Goal: Navigation & Orientation: Understand site structure

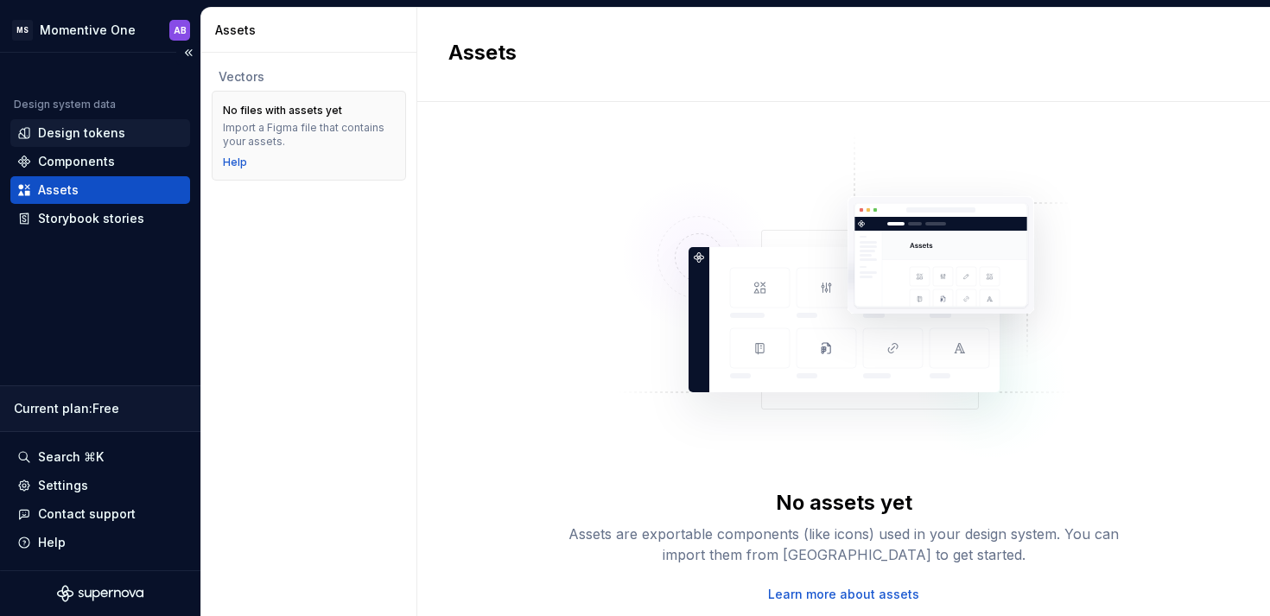
click at [101, 131] on div "Design tokens" at bounding box center [81, 132] width 87 height 17
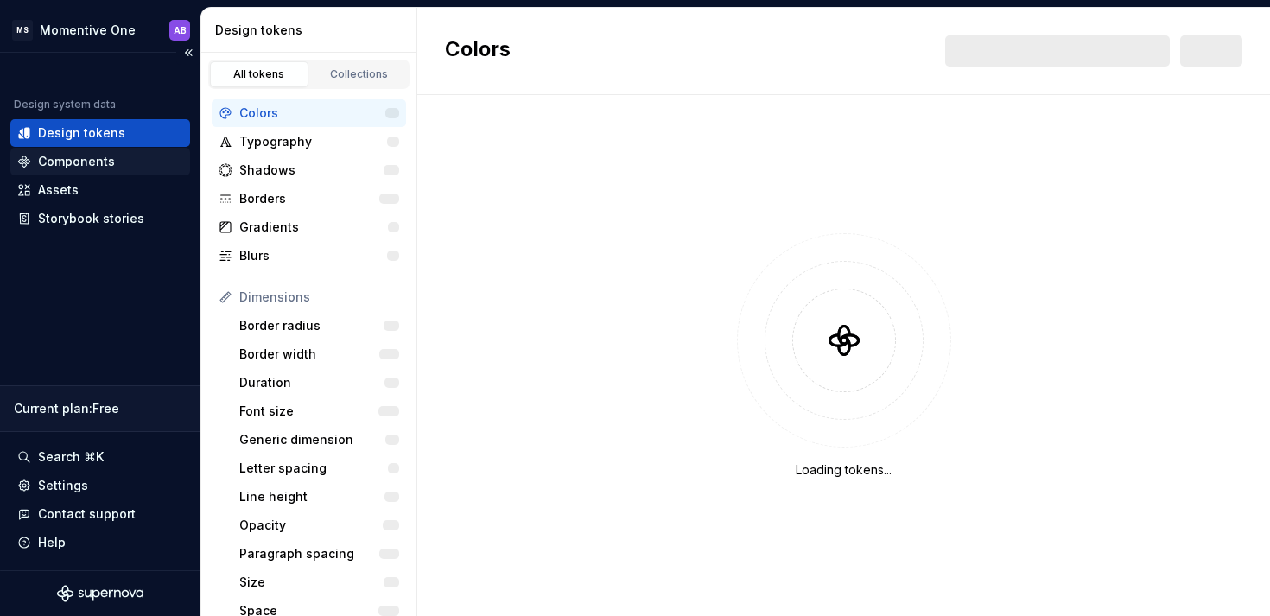
click at [86, 160] on div "Components" at bounding box center [76, 161] width 77 height 17
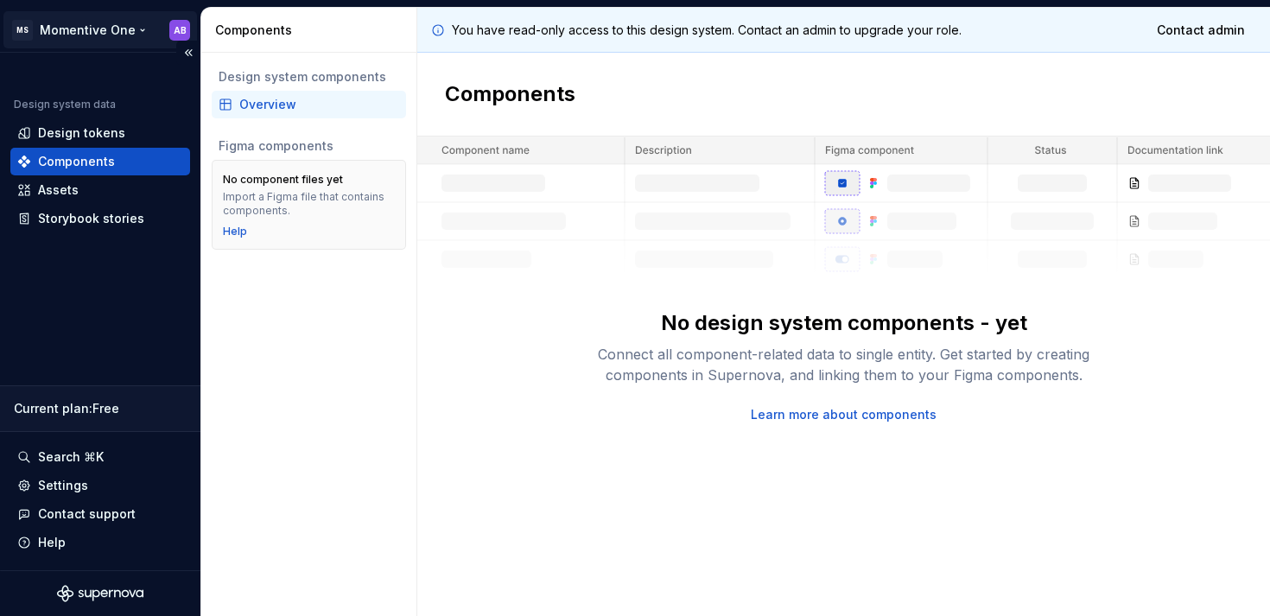
click at [138, 32] on html "MS Momentive One AB Design system data Design tokens Components Assets Storyboo…" at bounding box center [635, 308] width 1270 height 616
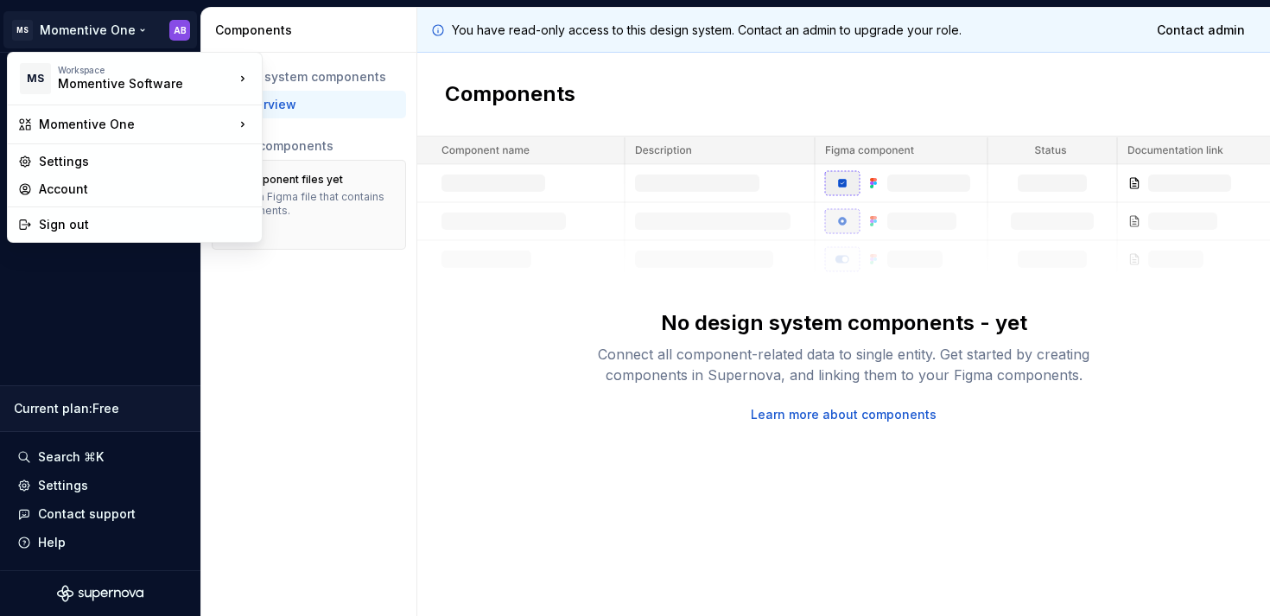
click at [139, 30] on html "MS Momentive One AB Design system data Design tokens Components Assets Storyboo…" at bounding box center [635, 308] width 1270 height 616
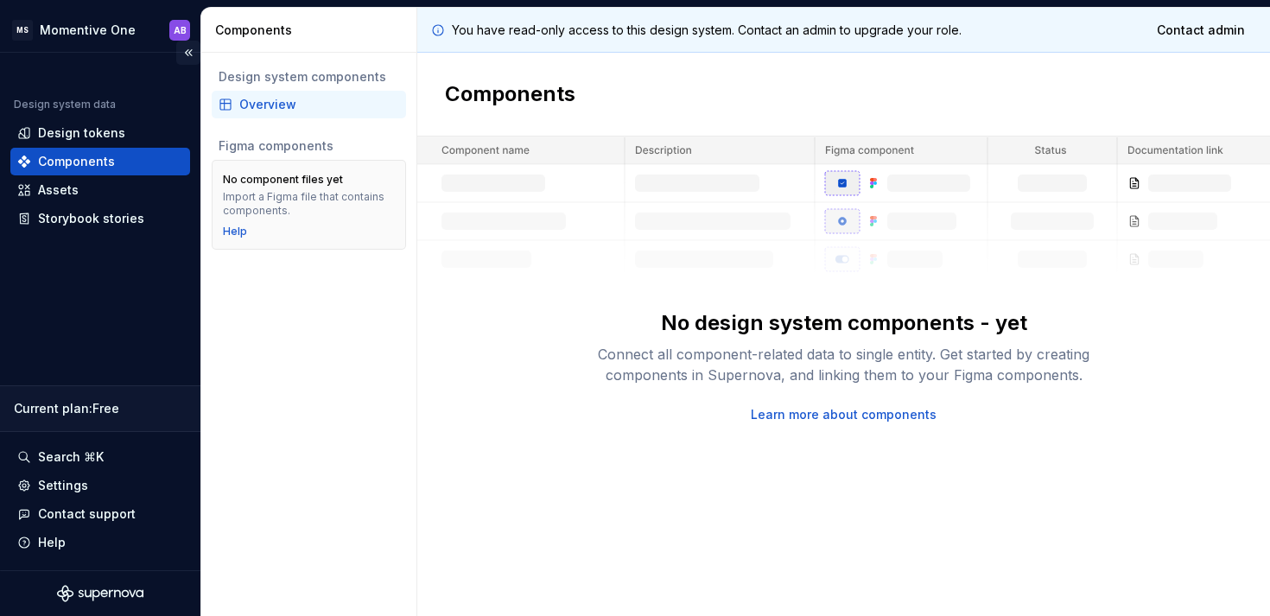
click at [188, 55] on button "Collapse sidebar" at bounding box center [188, 53] width 24 height 24
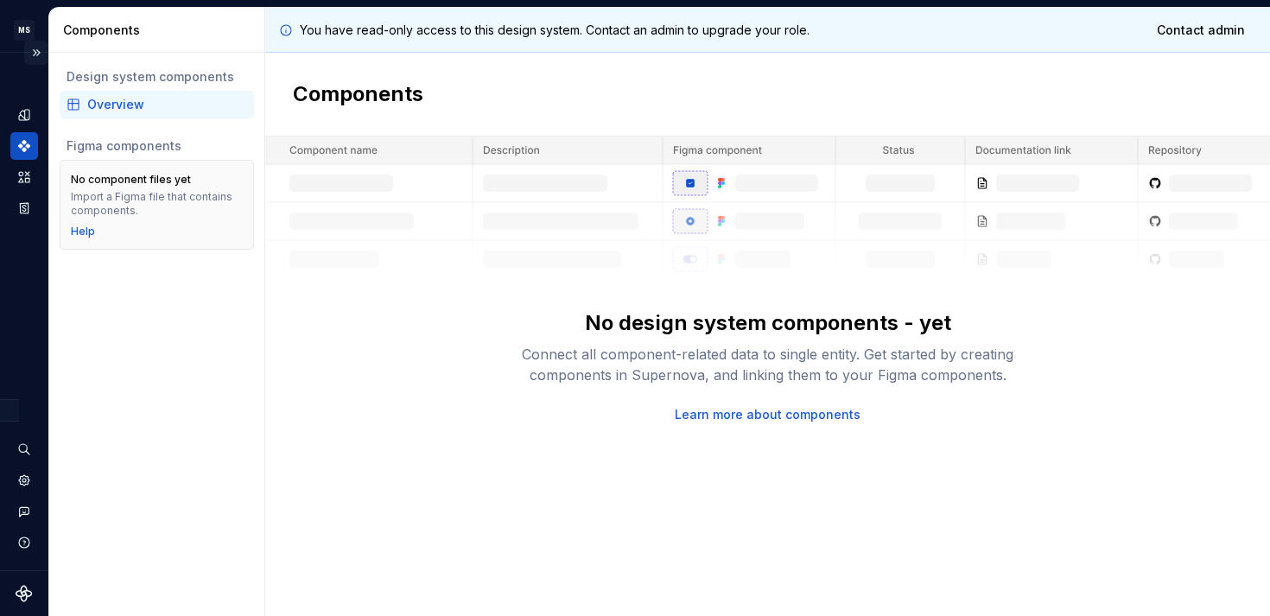
click at [42, 54] on button "Expand sidebar" at bounding box center [36, 53] width 24 height 24
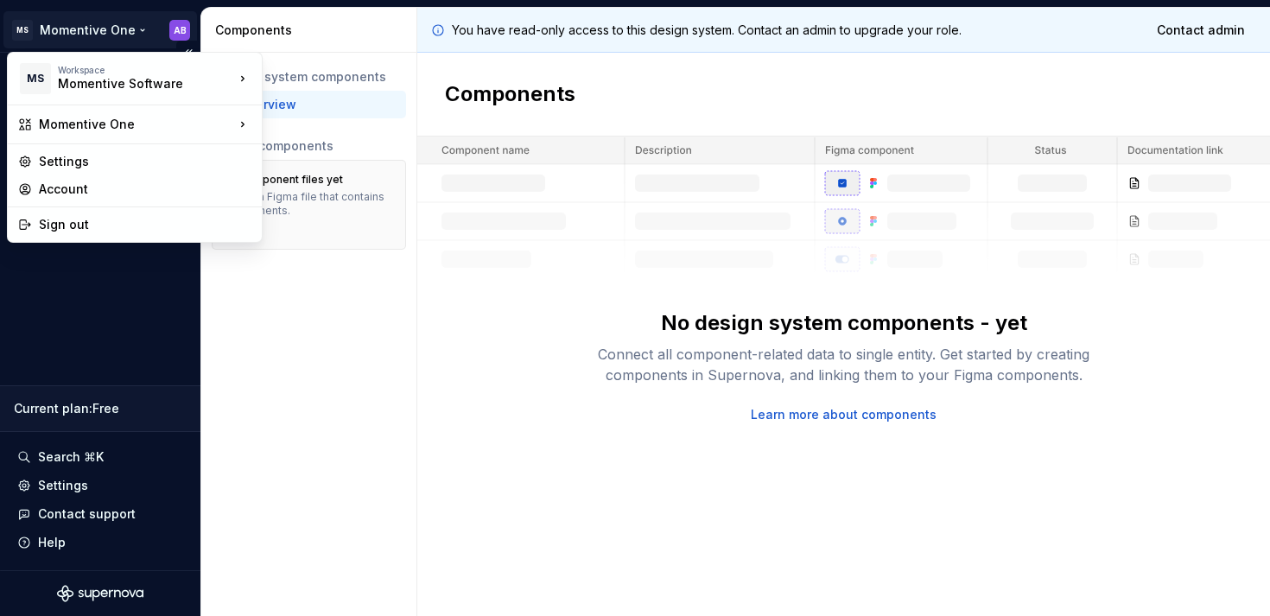
click at [117, 30] on html "MS Momentive One AB Design system data Design tokens Components Assets Storyboo…" at bounding box center [635, 308] width 1270 height 616
click at [107, 316] on html "MS Momentive One AB Design system data Design tokens Components Assets Storyboo…" at bounding box center [635, 308] width 1270 height 616
click at [134, 31] on html "MS Momentive One AB Design system data Design tokens Components Assets Storyboo…" at bounding box center [635, 308] width 1270 height 616
click at [136, 30] on html "MS Momentive One AB Design system data Design tokens Components Assets Storyboo…" at bounding box center [635, 308] width 1270 height 616
